Goal: Information Seeking & Learning: Check status

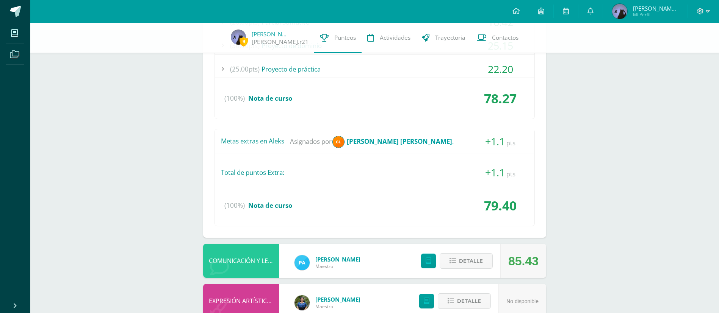
scroll to position [467, 0]
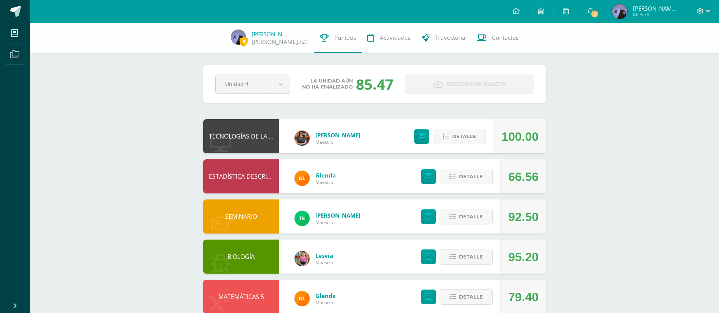
scroll to position [177, 0]
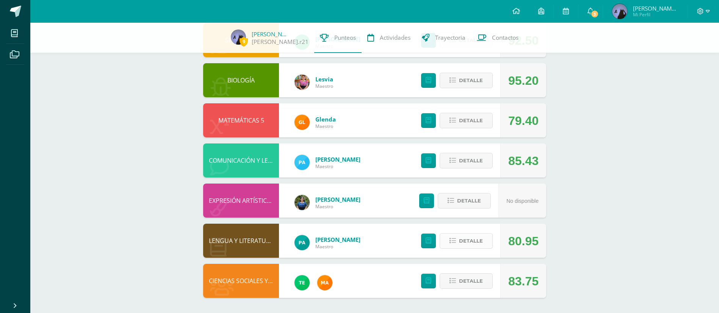
click at [452, 243] on icon at bounding box center [452, 241] width 6 height 6
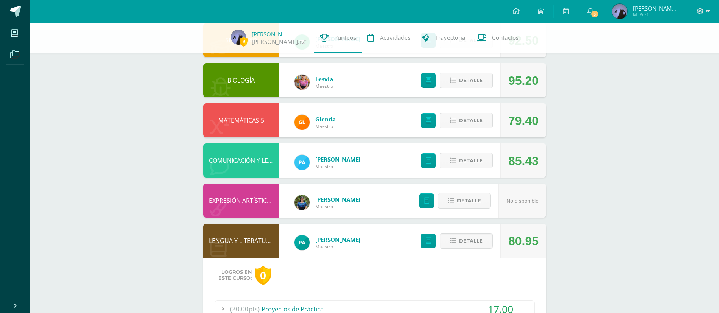
scroll to position [369, 0]
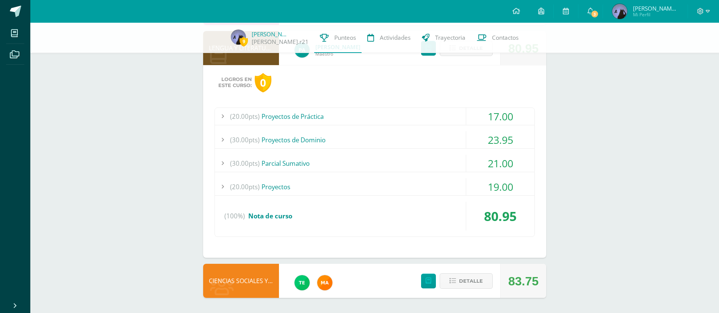
click at [435, 186] on div "(20.00pts) Proyectos" at bounding box center [374, 186] width 319 height 17
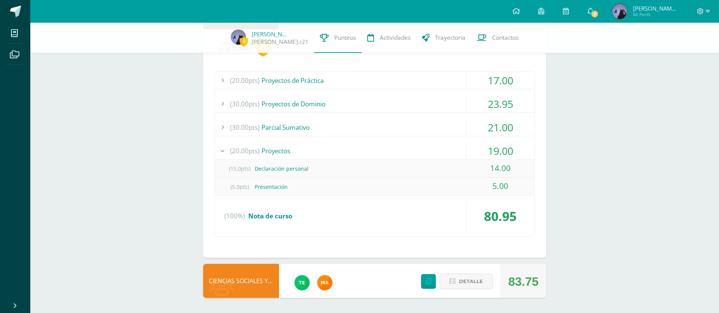
scroll to position [0, 0]
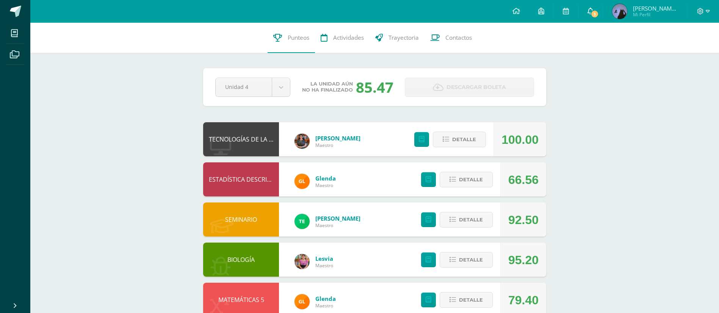
click at [589, 12] on icon at bounding box center [590, 11] width 6 height 7
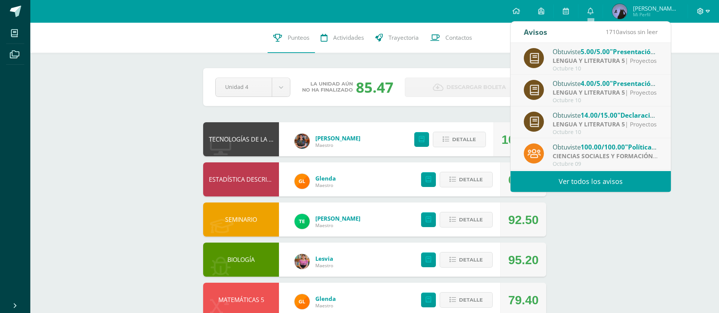
click at [703, 9] on icon at bounding box center [700, 11] width 7 height 7
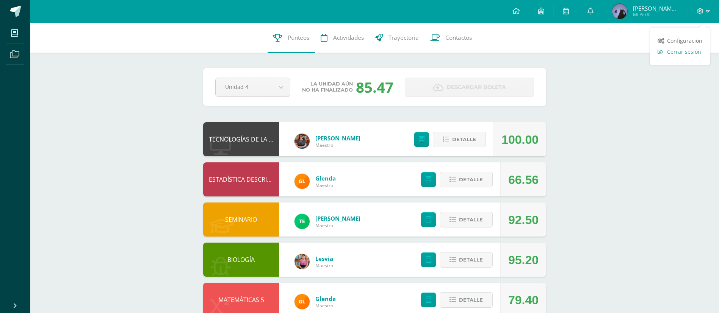
click at [673, 50] on span "Cerrar sesión" at bounding box center [684, 51] width 34 height 7
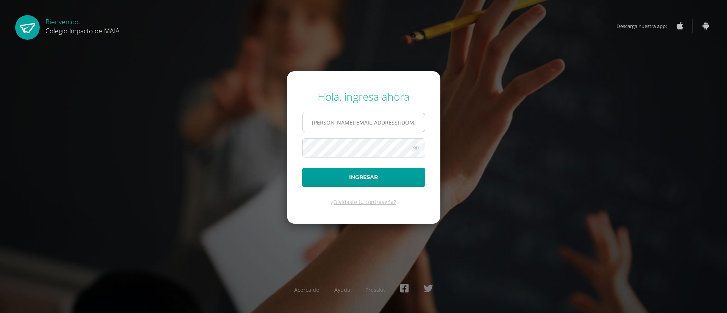
click at [372, 124] on input "miriam.r21@maiagt.org" at bounding box center [364, 122] width 122 height 19
type input "m"
type input "otilia.r21@maiagt.org"
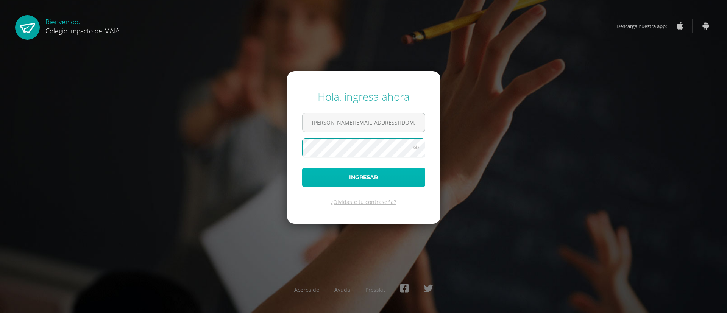
click at [314, 177] on button "Ingresar" at bounding box center [363, 177] width 123 height 19
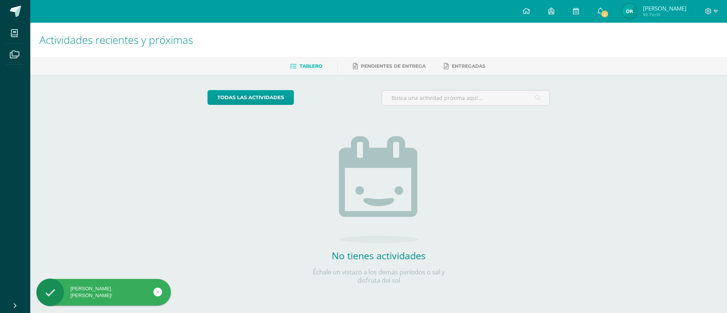
click at [644, 11] on span "Otilia Carmela Mi Perfil" at bounding box center [654, 11] width 67 height 15
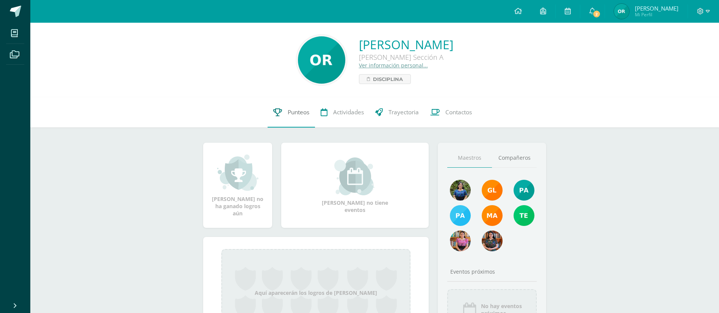
click at [294, 116] on link "Punteos" at bounding box center [290, 112] width 47 height 30
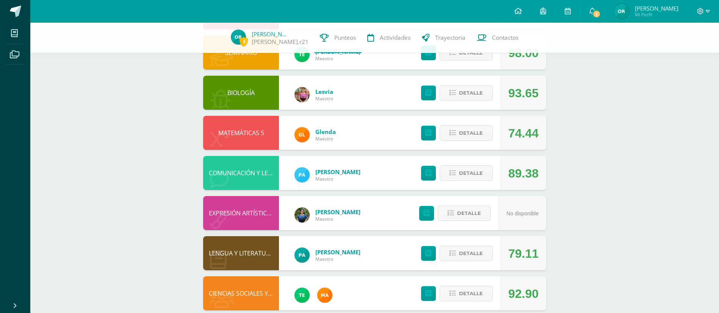
scroll to position [148, 0]
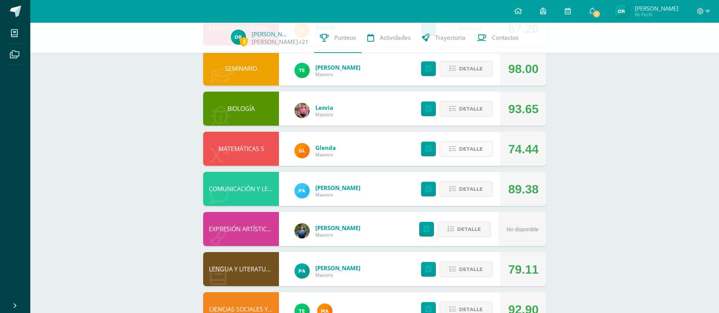
click at [480, 153] on span "Detalle" at bounding box center [471, 149] width 24 height 14
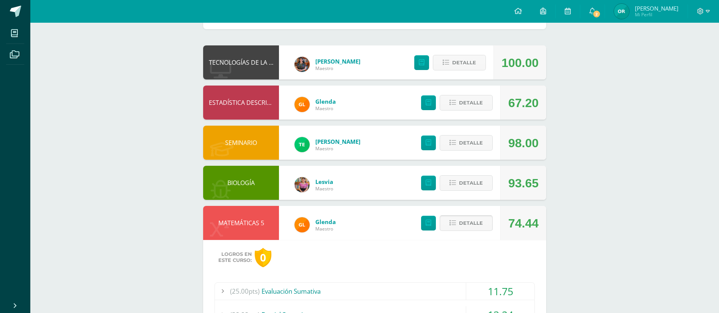
scroll to position [0, 0]
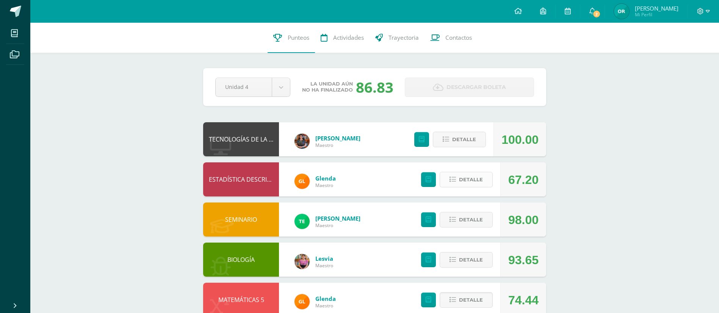
click at [478, 180] on span "Detalle" at bounding box center [471, 180] width 24 height 14
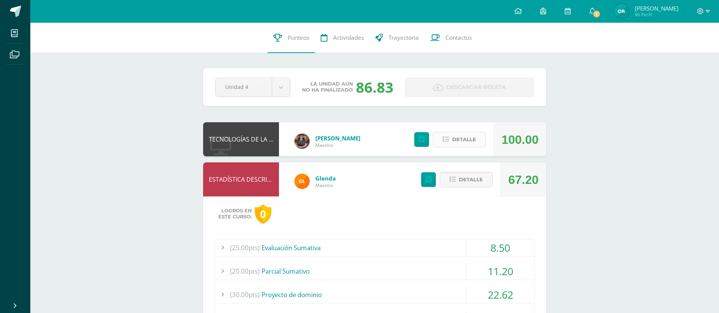
click at [455, 140] on span "Detalle" at bounding box center [464, 140] width 24 height 14
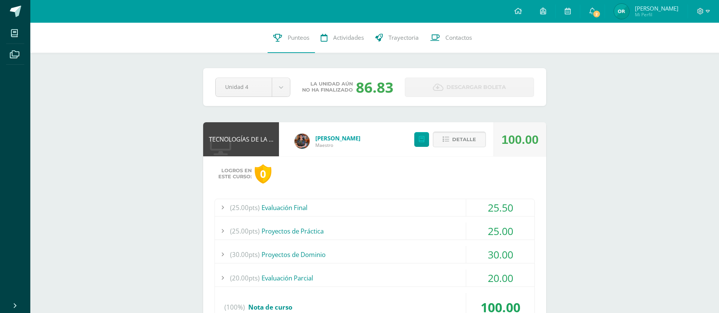
click at [455, 140] on span "Detalle" at bounding box center [464, 140] width 24 height 14
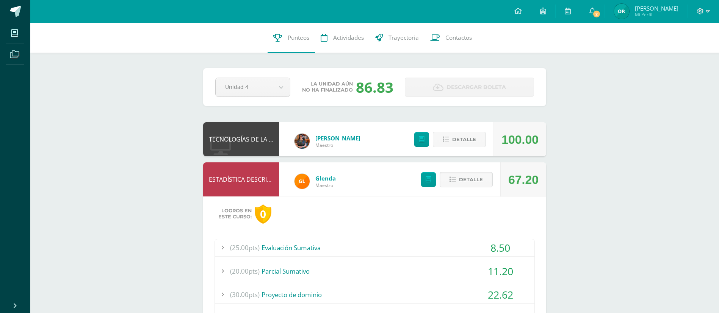
click at [629, 8] on img at bounding box center [621, 11] width 15 height 15
click at [702, 5] on div at bounding box center [703, 11] width 31 height 23
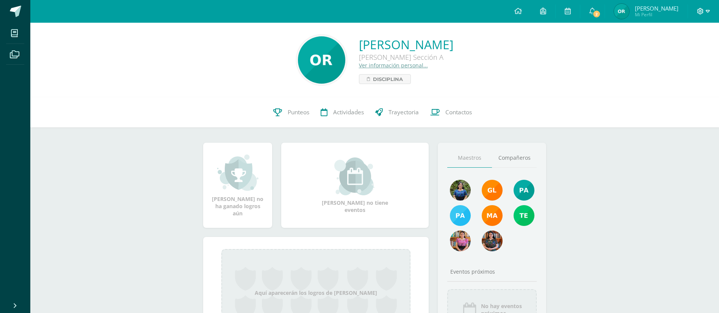
click at [701, 12] on icon at bounding box center [700, 11] width 7 height 7
click at [681, 51] on span "Cerrar sesión" at bounding box center [684, 51] width 34 height 7
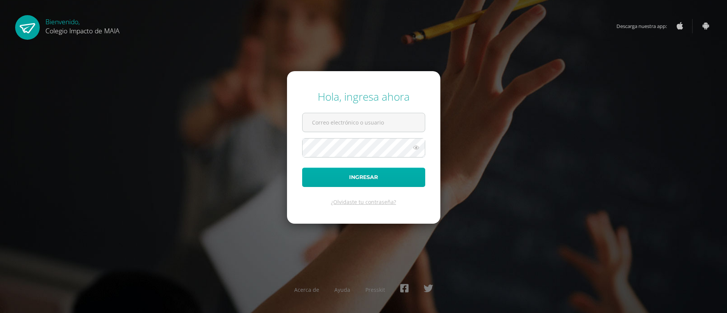
type input "[PERSON_NAME][EMAIL_ADDRESS][DOMAIN_NAME]"
click at [375, 180] on button "Ingresar" at bounding box center [363, 177] width 123 height 19
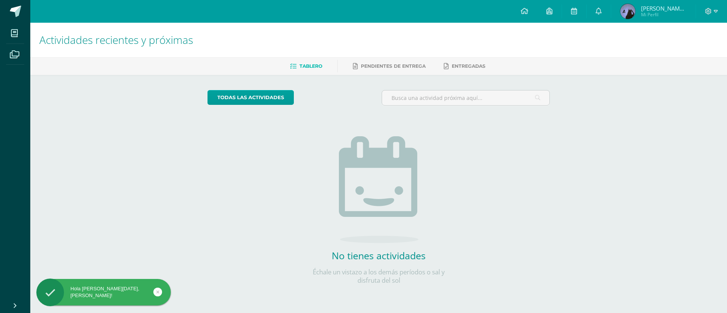
click at [625, 7] on img at bounding box center [628, 11] width 15 height 15
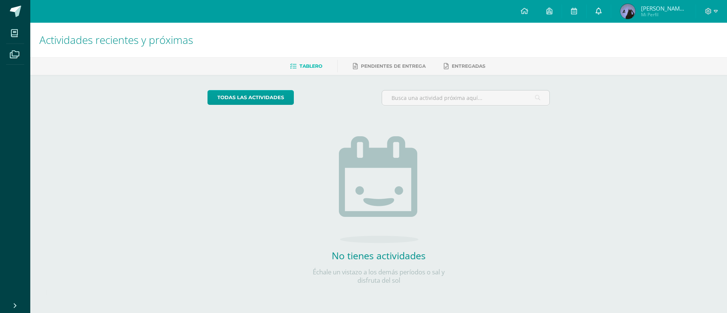
click at [597, 9] on icon at bounding box center [599, 11] width 6 height 7
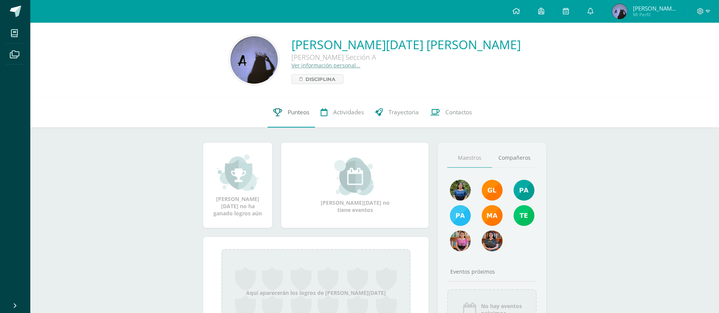
click at [285, 111] on link "Punteos" at bounding box center [290, 112] width 47 height 30
click at [589, 8] on icon at bounding box center [590, 11] width 6 height 7
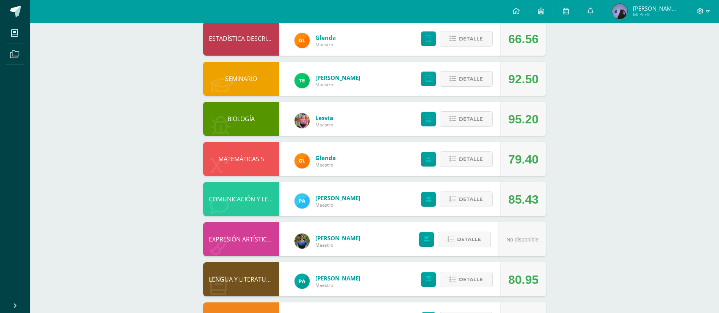
scroll to position [177, 0]
